Goal: Find contact information: Find contact information

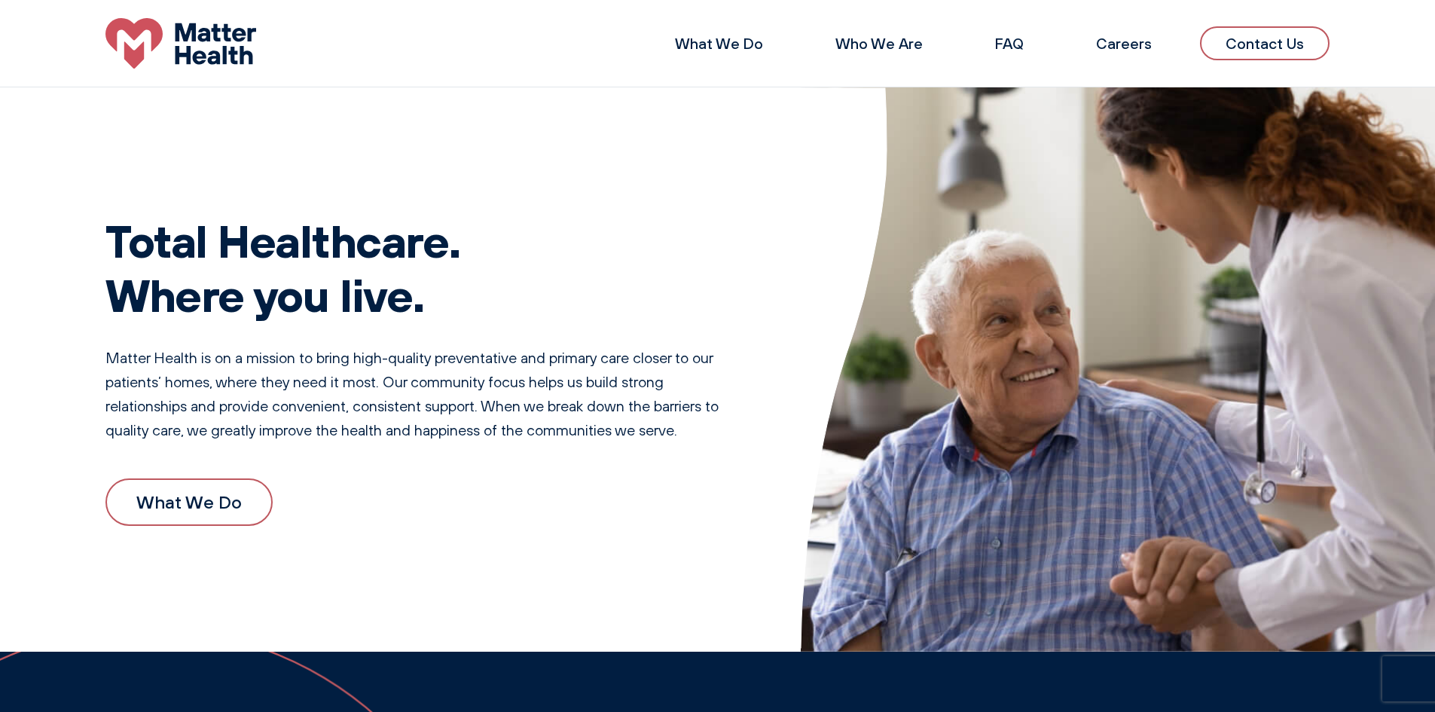
click at [1263, 43] on link "Contact Us" at bounding box center [1265, 43] width 130 height 34
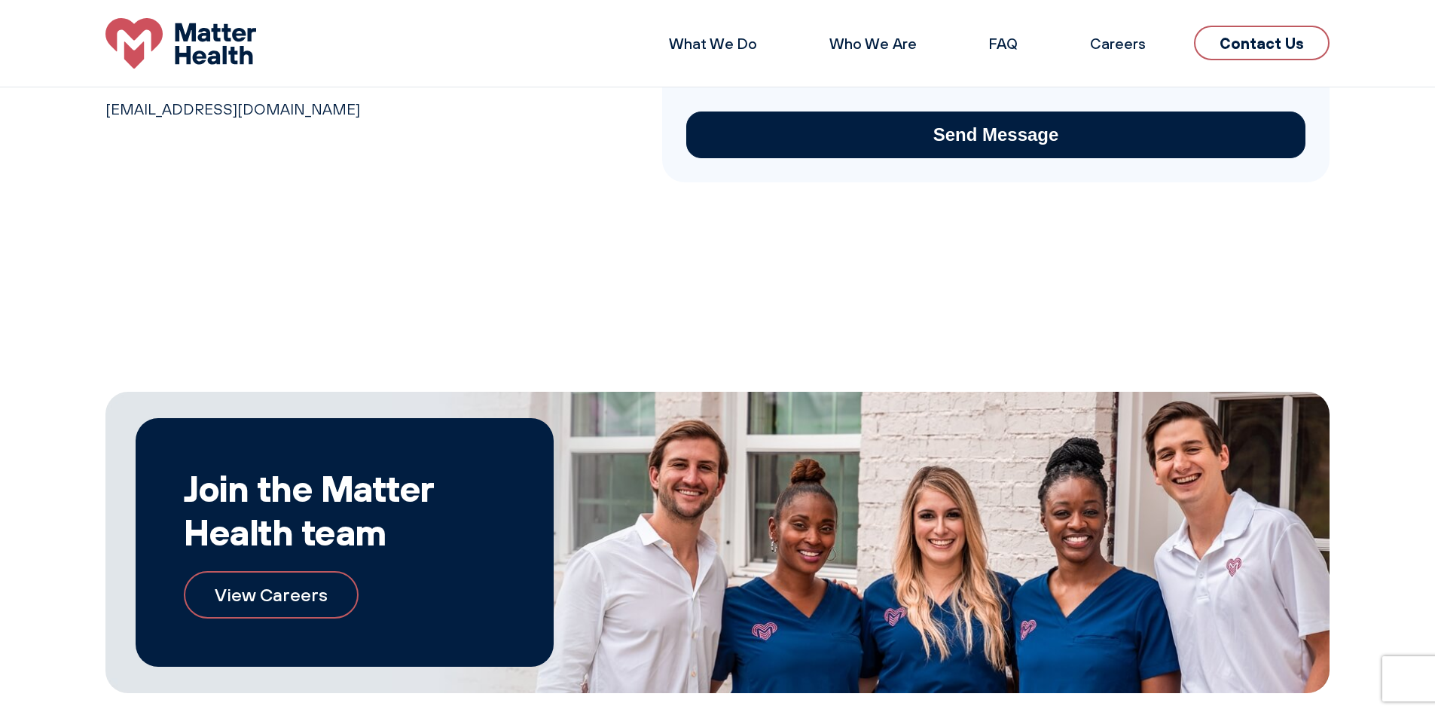
scroll to position [296, 0]
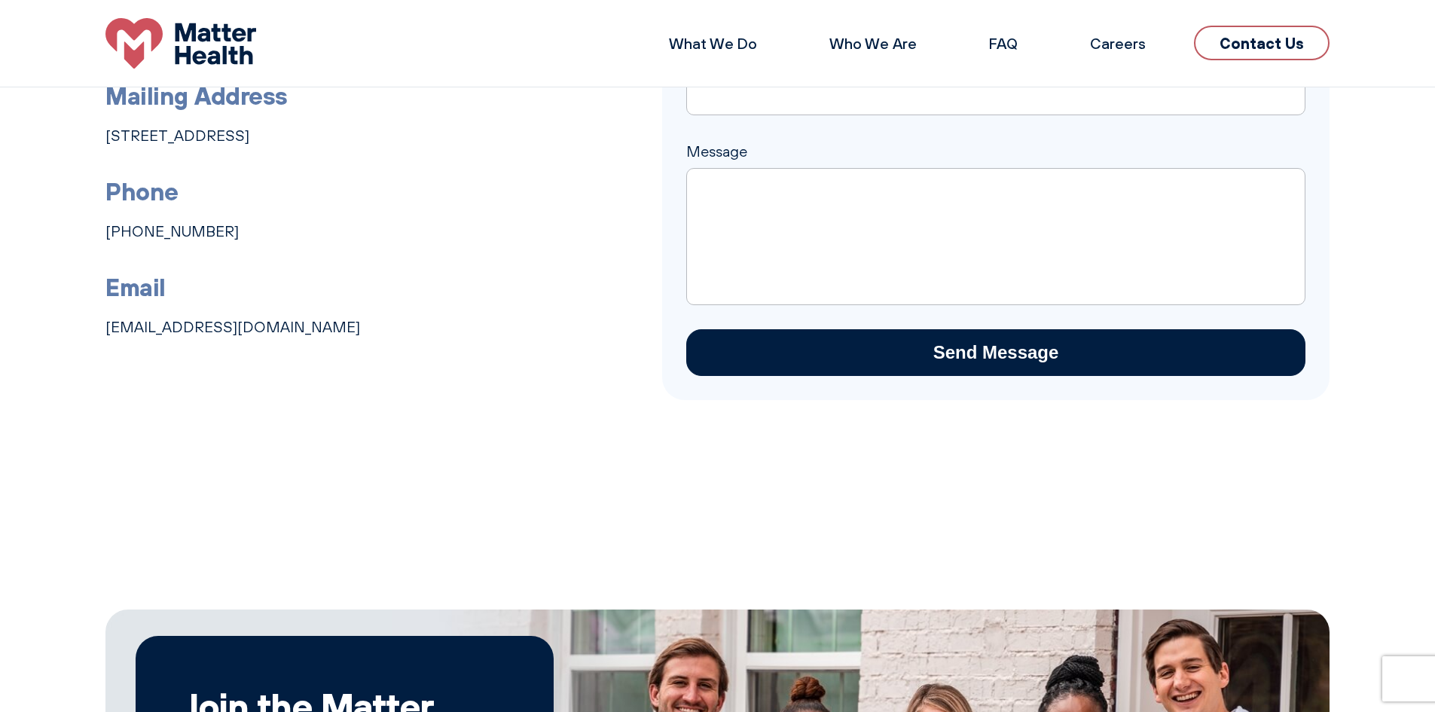
click at [428, 313] on li "Email [EMAIL_ADDRESS][DOMAIN_NAME]" at bounding box center [359, 303] width 508 height 72
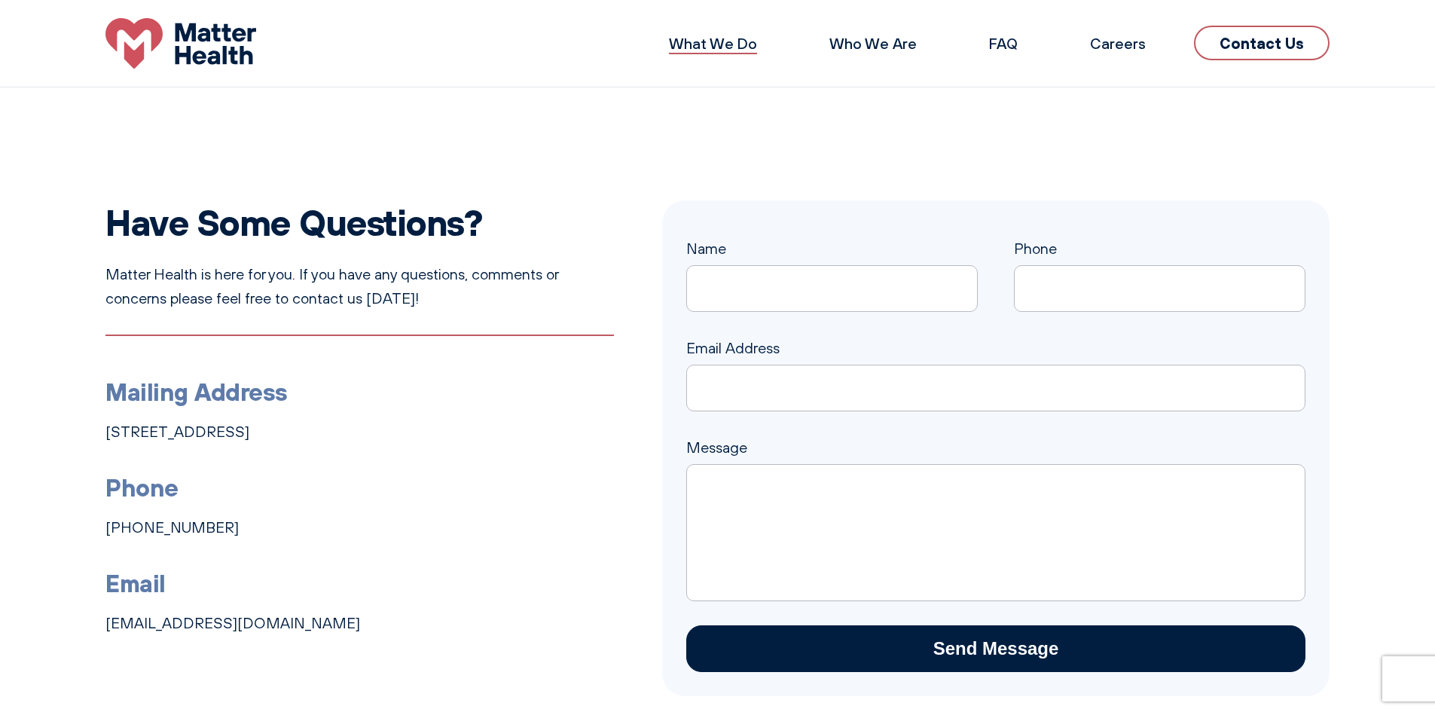
click at [716, 43] on link "What We Do" at bounding box center [713, 43] width 88 height 19
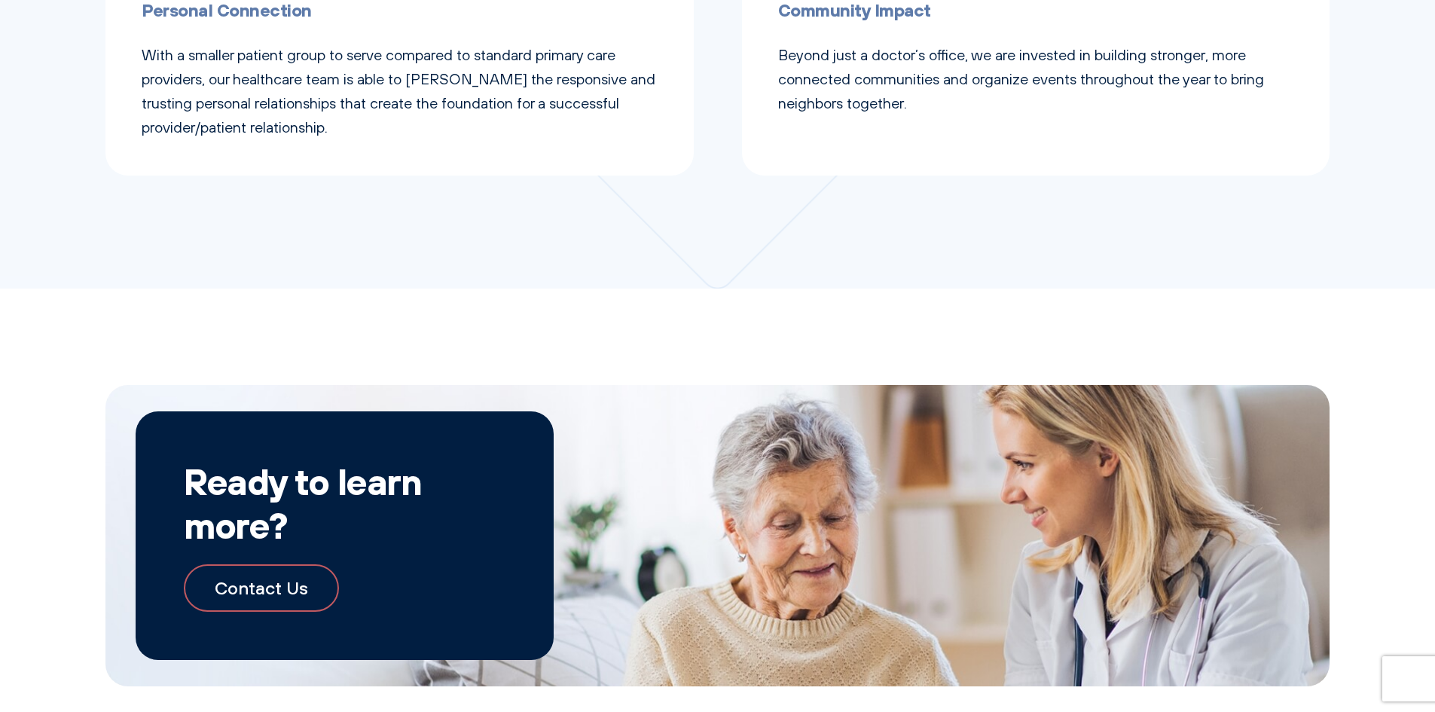
scroll to position [1356, 0]
